Goal: Navigation & Orientation: Find specific page/section

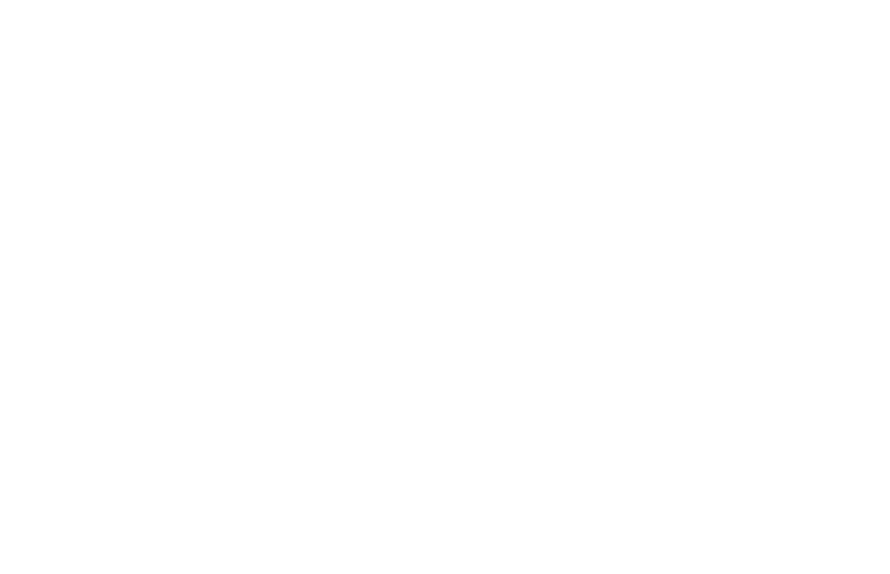
type input ""
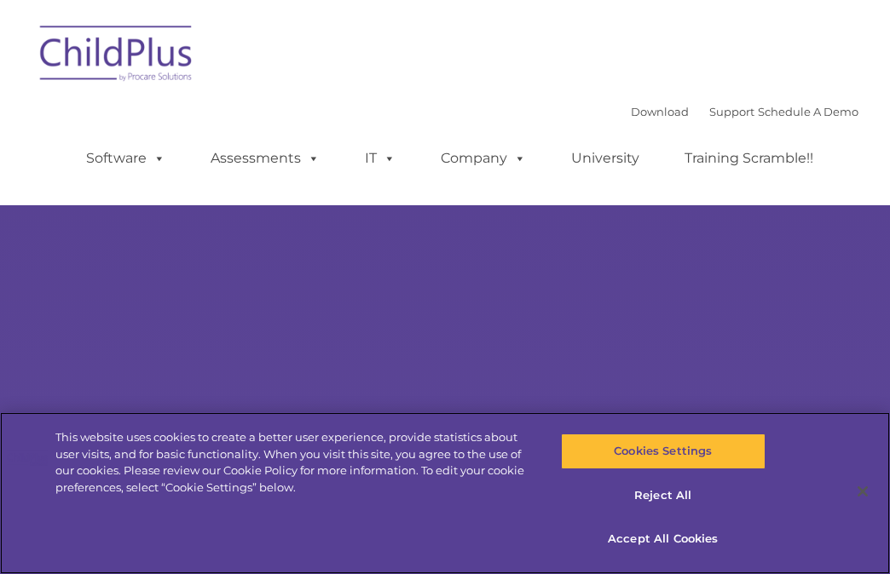
select select "MEDIUM"
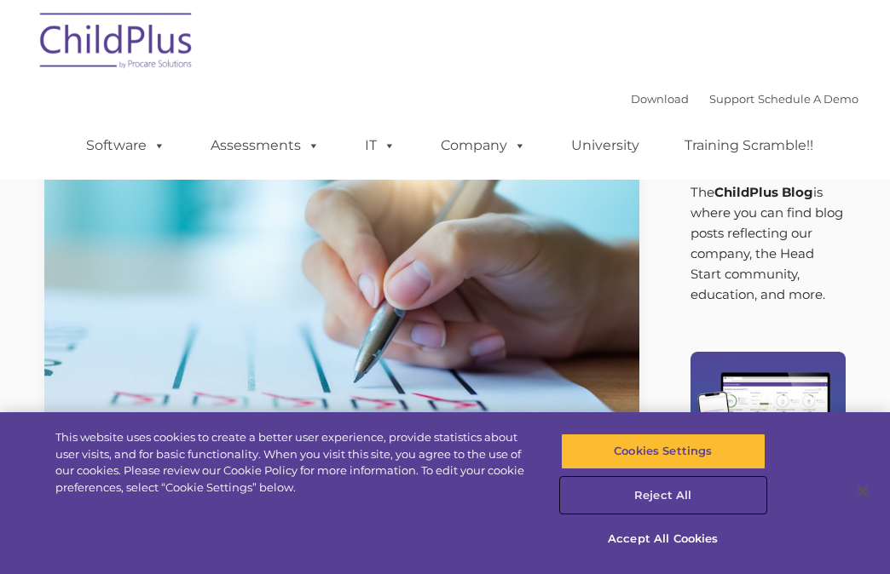
click at [675, 487] on button "Reject All" at bounding box center [663, 496] width 205 height 36
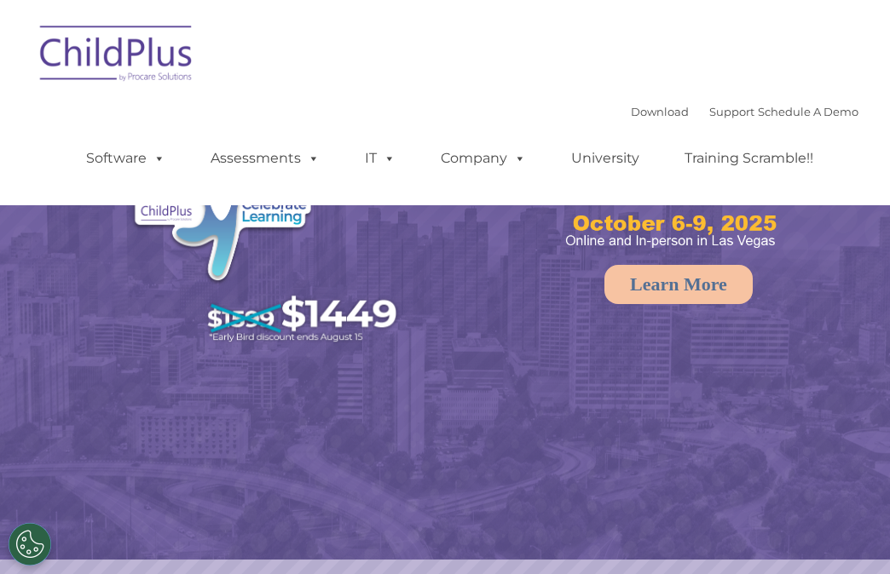
select select "MEDIUM"
